Goal: Ask a question

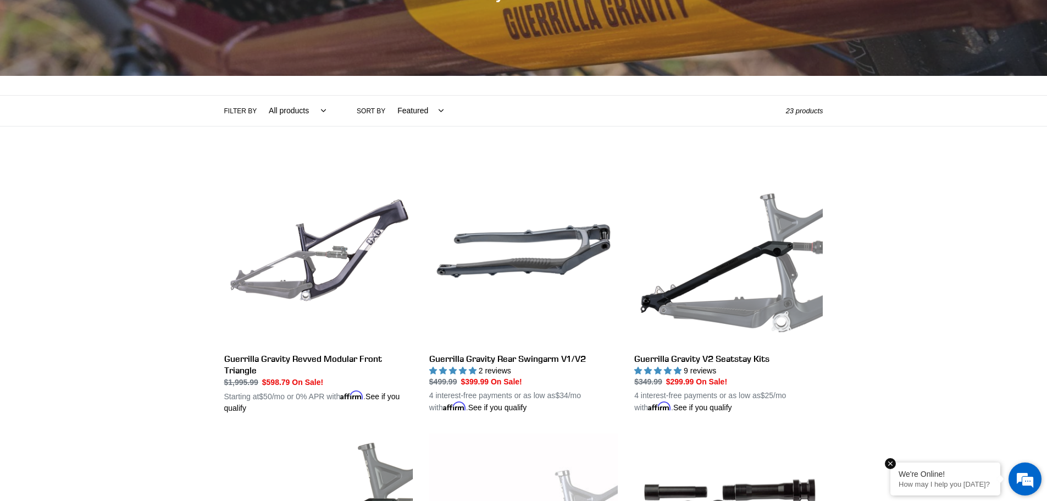
click at [960, 479] on div "We're Online! How may I help you today?" at bounding box center [945, 478] width 110 height 33
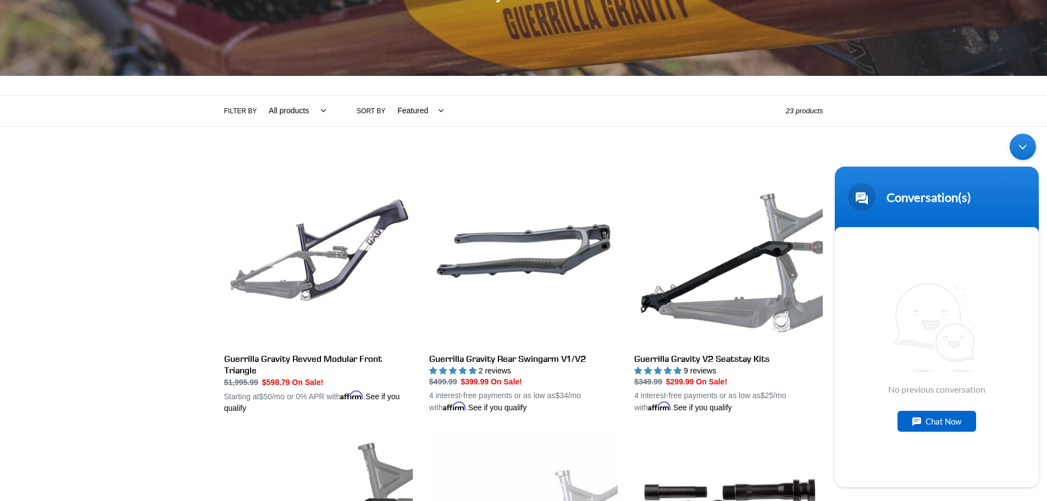
click at [939, 424] on div "Chat Now" at bounding box center [936, 421] width 79 height 21
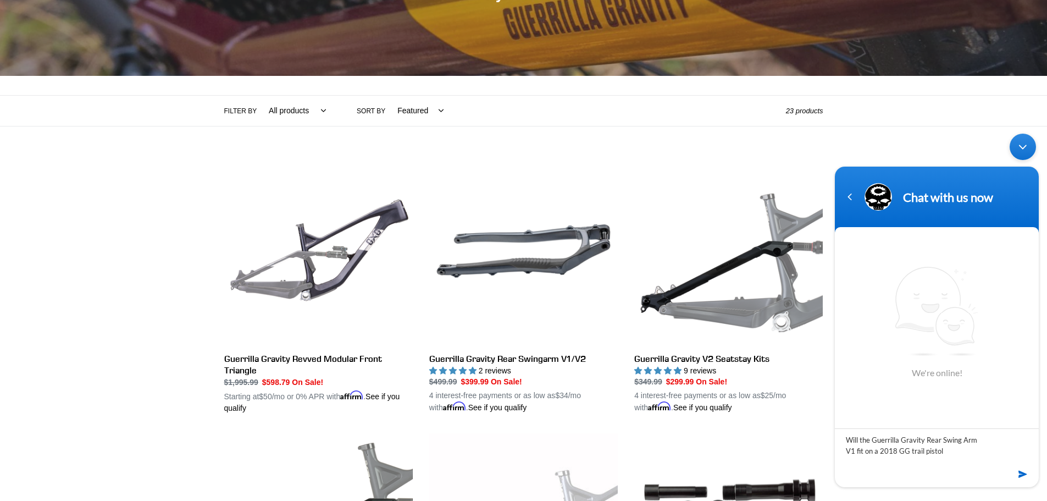
type textarea "Will the Guerrilla Gravity Rear Swing Arm V1 fit on a 2018 GG trail pistol"
click at [1025, 474] on em at bounding box center [1023, 474] width 10 height 15
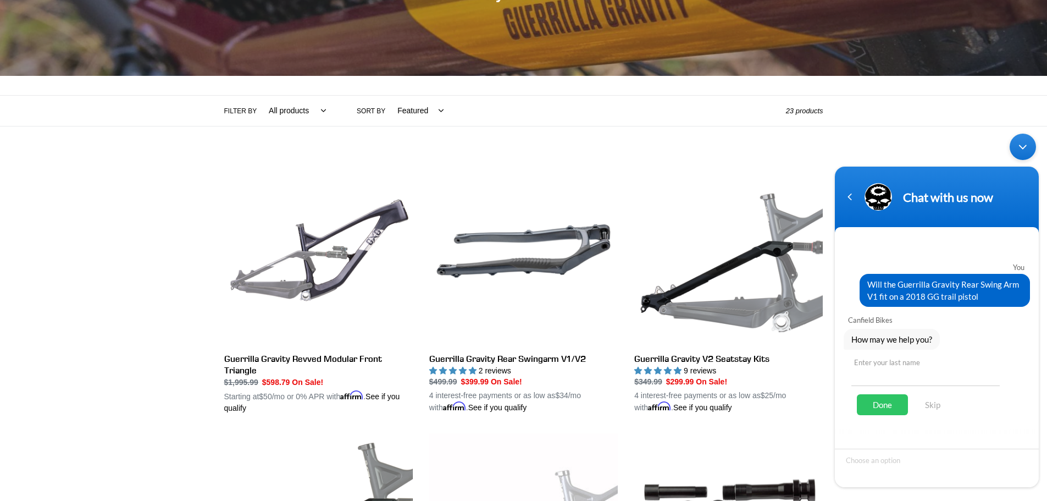
click at [893, 374] on input "text" at bounding box center [925, 372] width 148 height 26
type input "Smith"
click at [880, 407] on div "Done" at bounding box center [882, 404] width 51 height 21
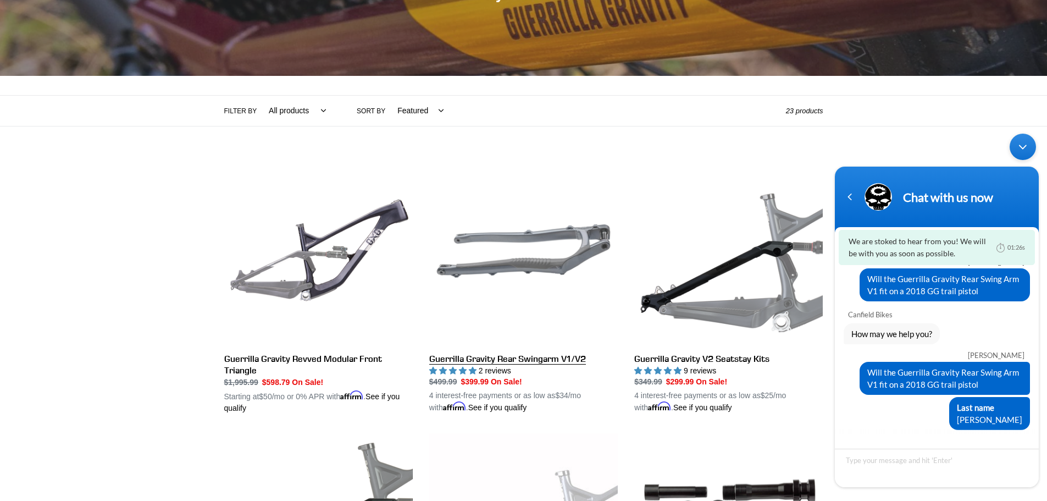
click at [531, 362] on link "Guerrilla Gravity Rear Swingarm V1/V2" at bounding box center [523, 285] width 189 height 257
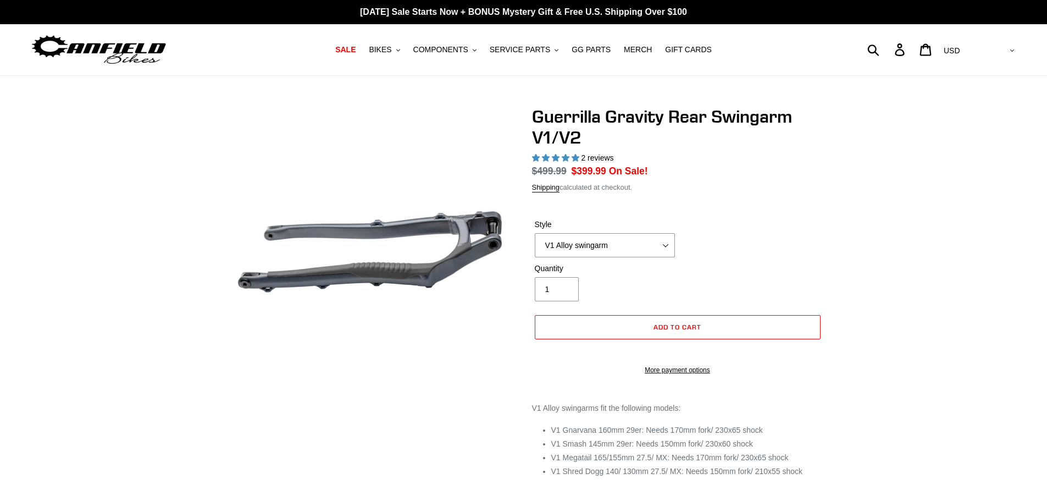
select select "highest-rating"
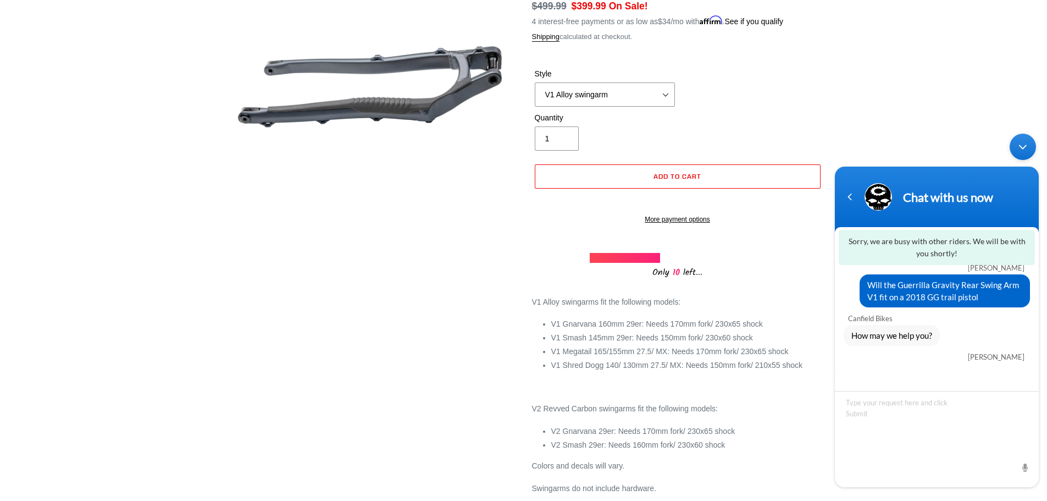
scroll to position [603, 0]
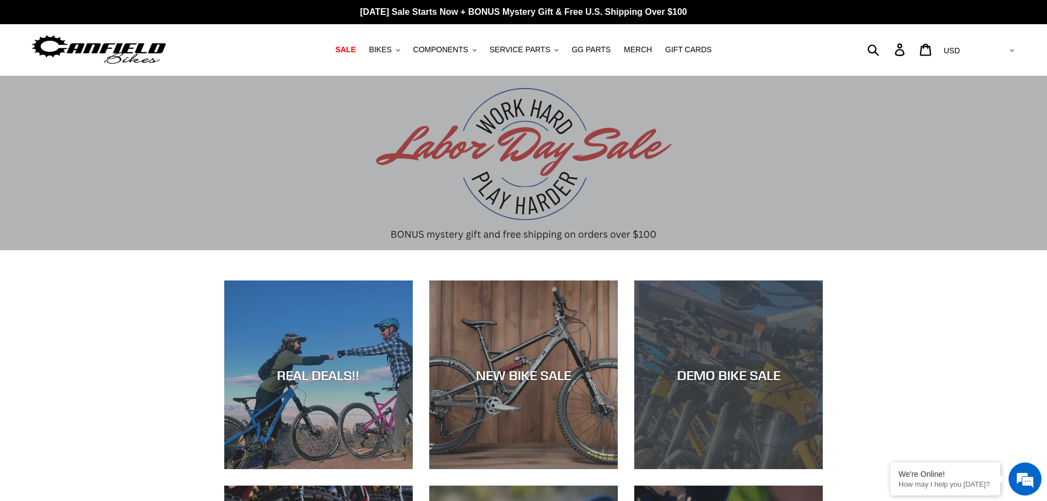
click at [747, 374] on div "DEMO BIKE SALE" at bounding box center [728, 375] width 189 height 16
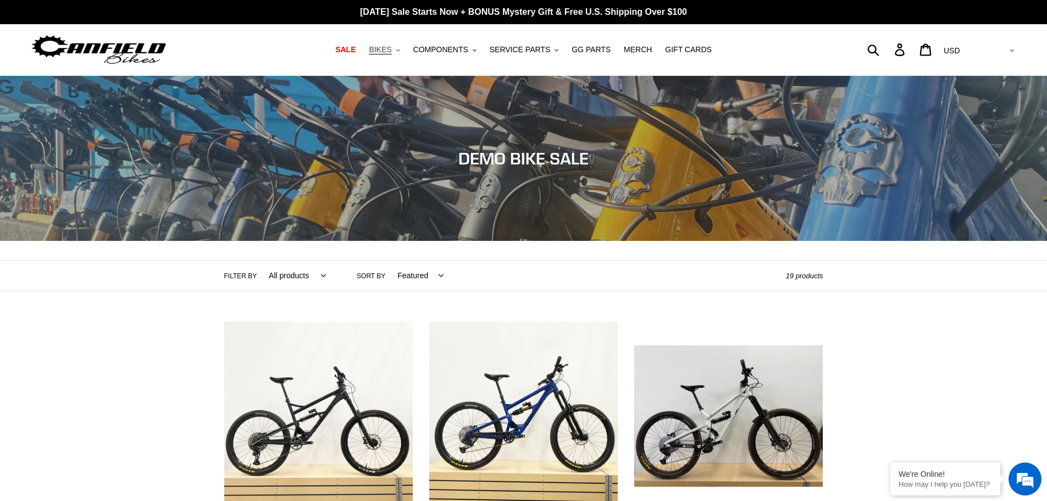
click at [405, 49] on button "BIKES .cls-1{fill:#231f20}" at bounding box center [384, 49] width 42 height 15
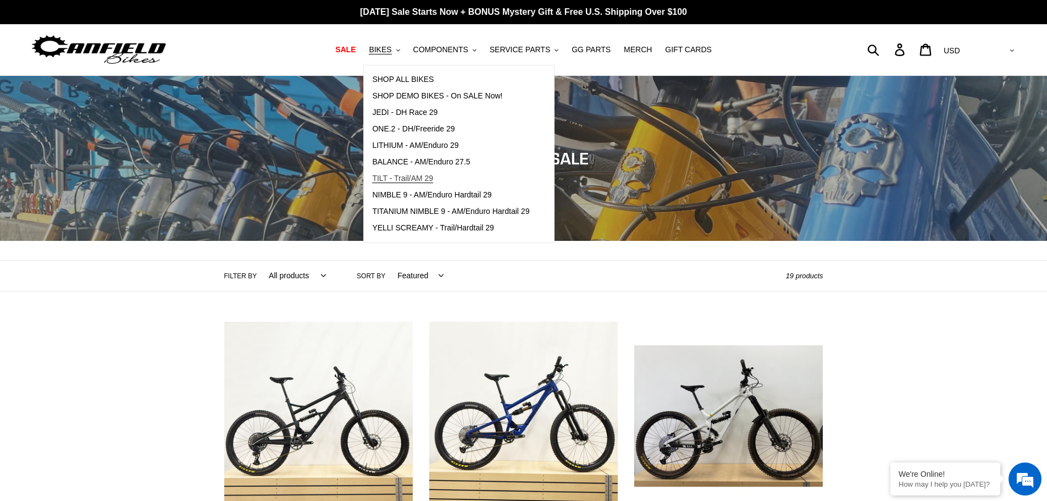
click at [430, 179] on span "TILT - Trail/AM 29" at bounding box center [402, 178] width 61 height 9
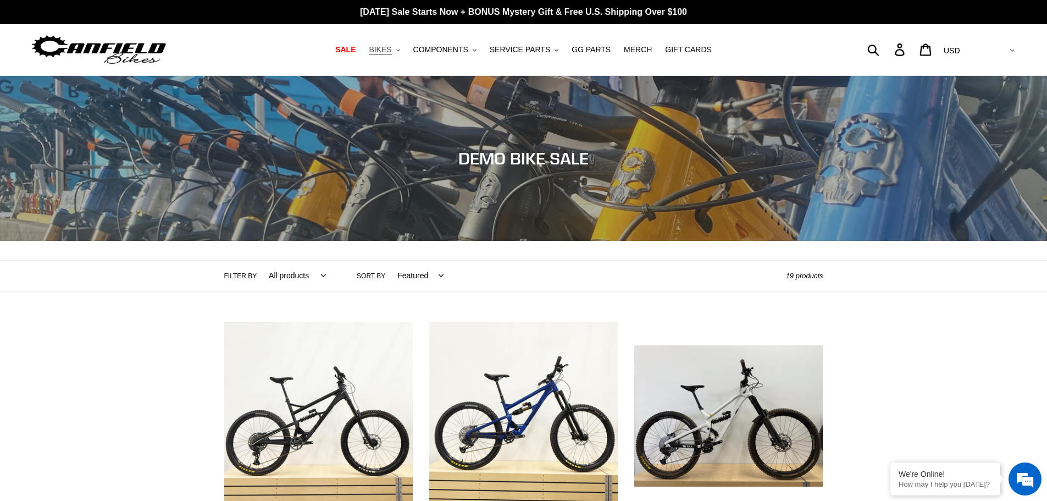
click at [400, 51] on icon "button" at bounding box center [398, 50] width 4 height 2
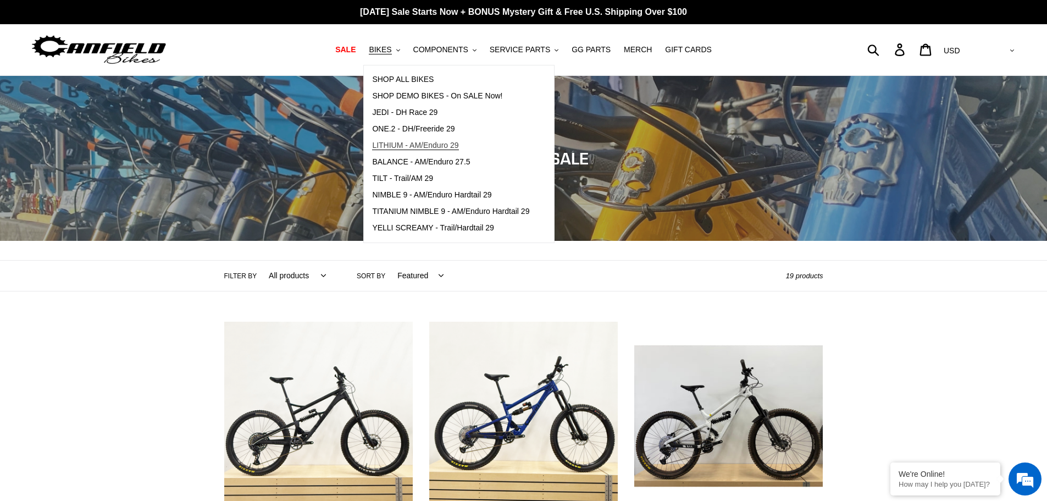
click at [447, 146] on span "LITHIUM - AM/Enduro 29" at bounding box center [415, 145] width 86 height 9
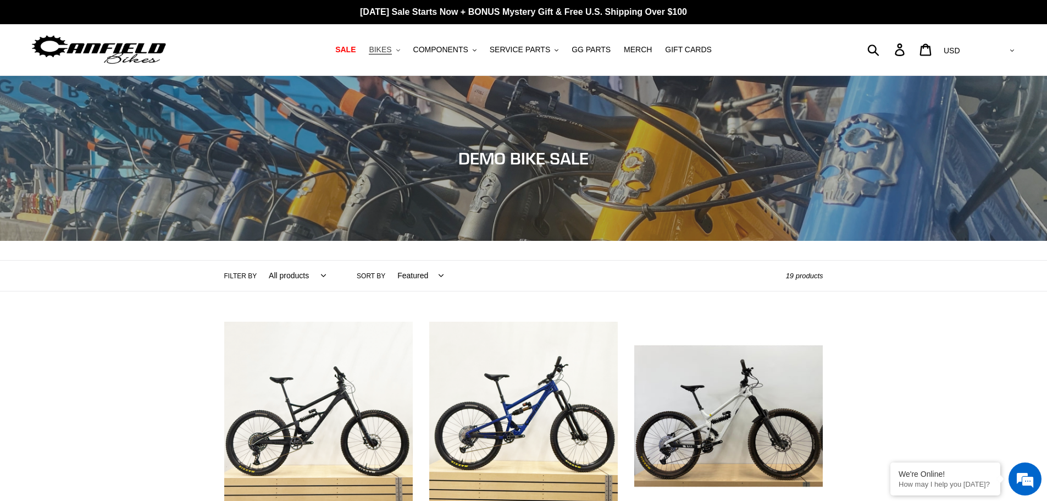
click at [400, 50] on icon ".cls-1{fill:#231f20}" at bounding box center [398, 50] width 4 height 4
